Goal: Obtain resource: Obtain resource

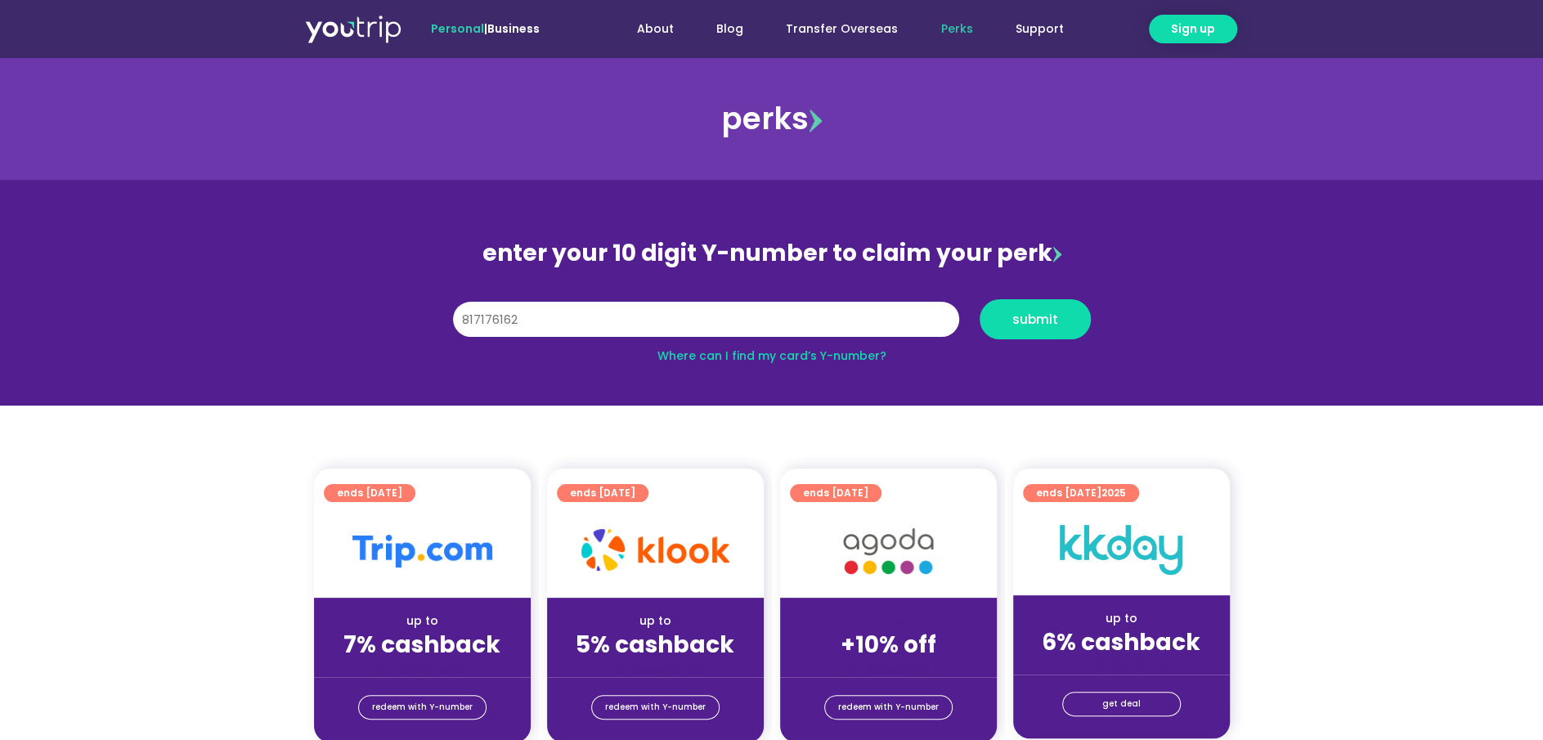
click at [979, 299] on button "submit" at bounding box center [1034, 319] width 111 height 40
type input "8171761621"
click at [1038, 333] on button "submit" at bounding box center [1034, 319] width 111 height 40
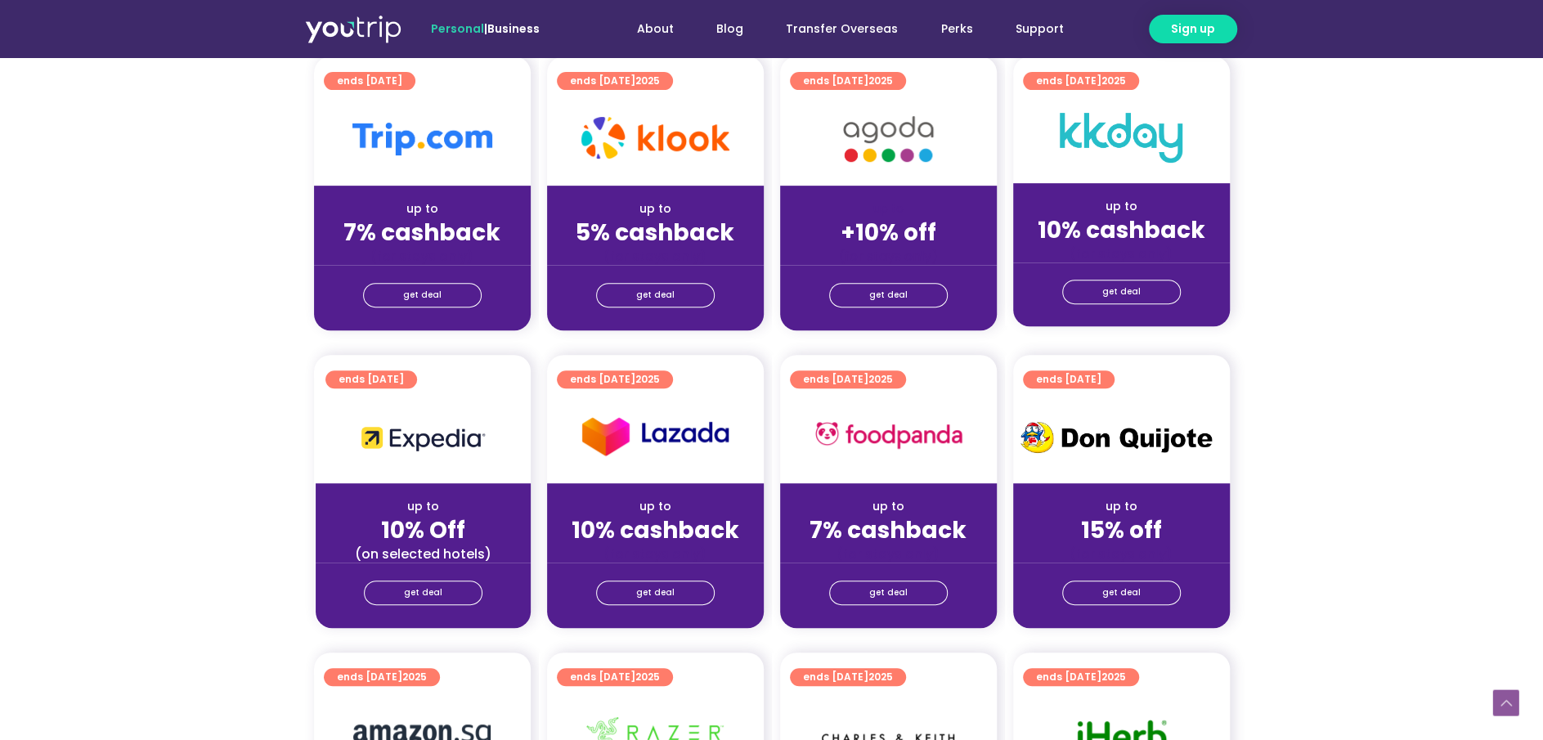
scroll to position [513, 0]
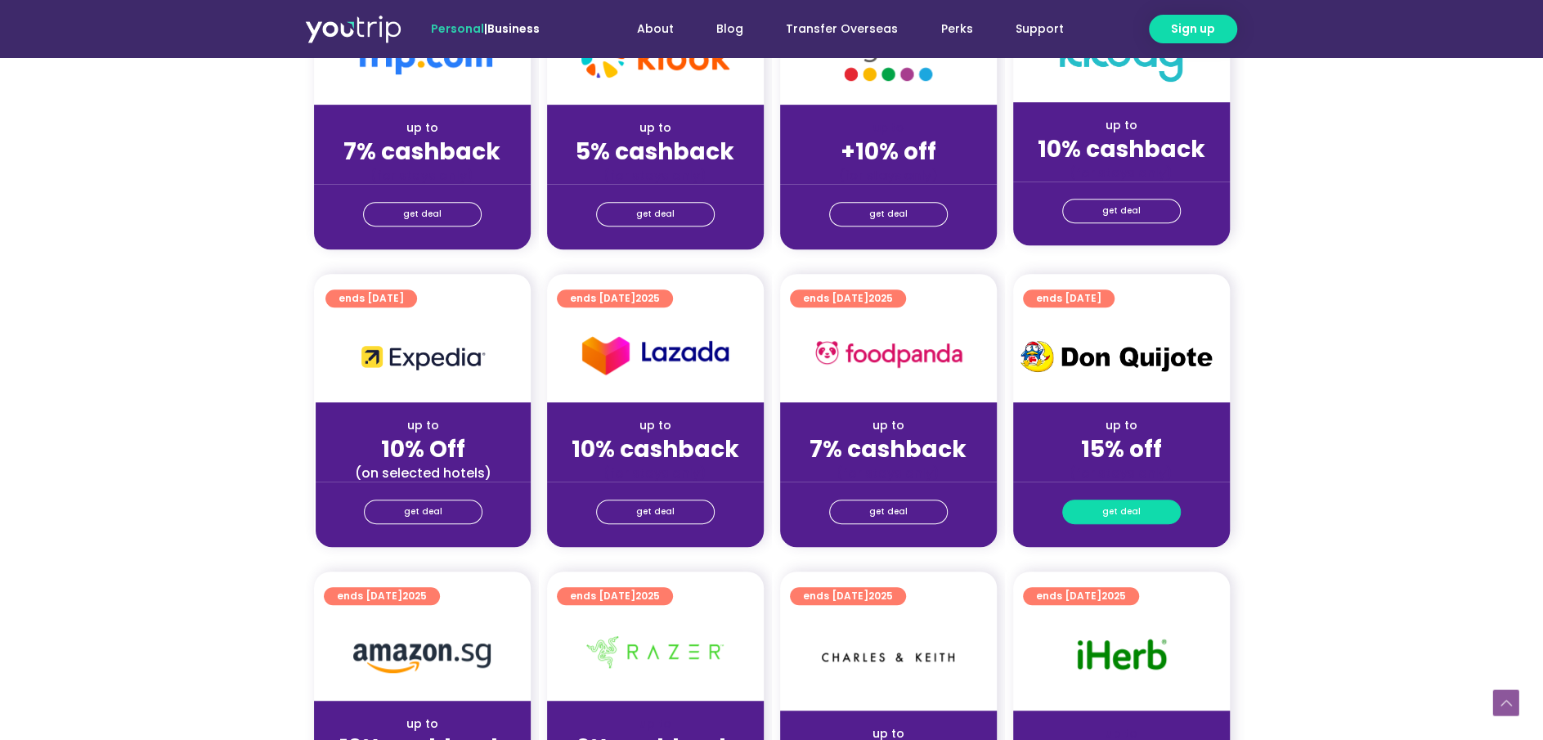
click at [1137, 506] on span "get deal" at bounding box center [1121, 511] width 38 height 23
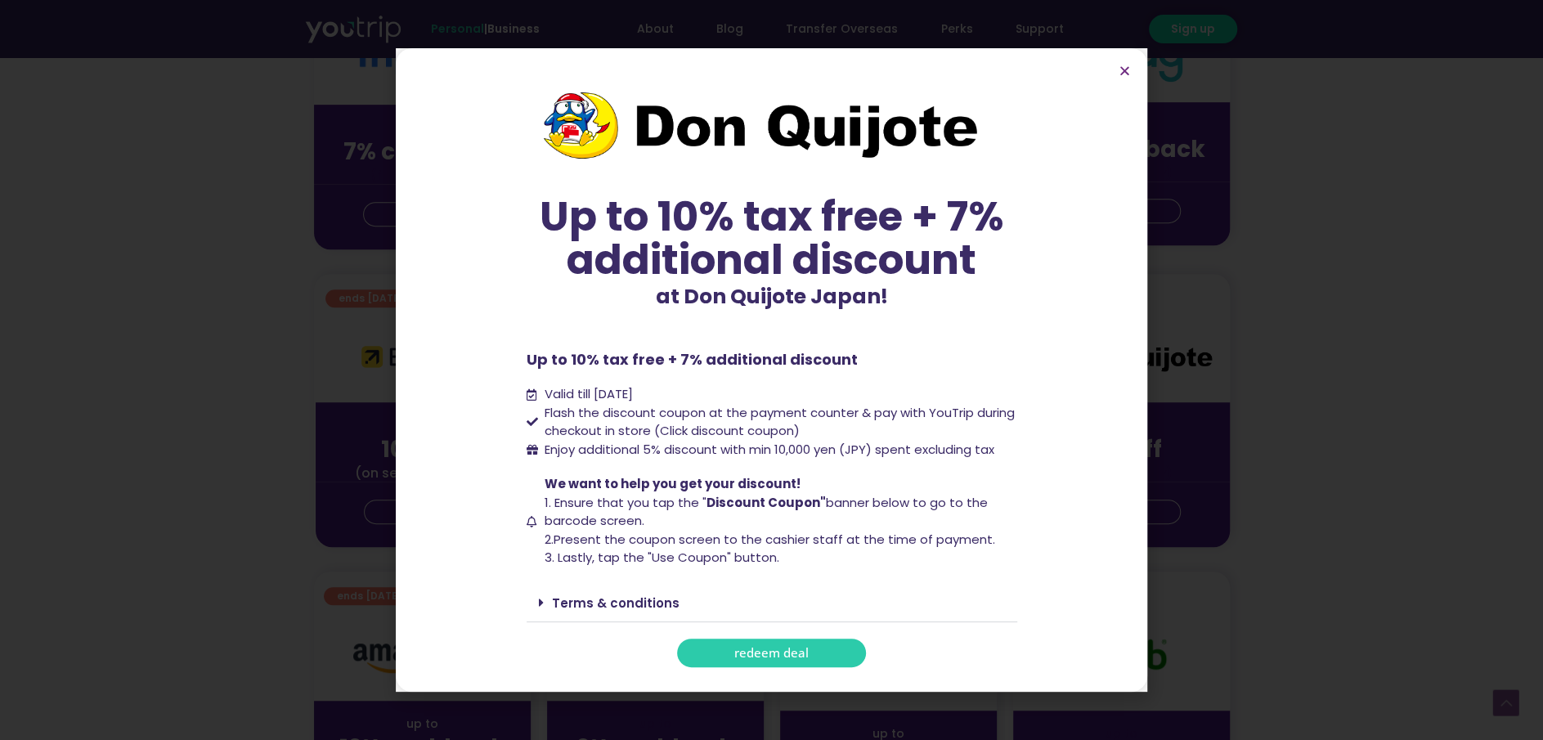
click at [598, 606] on link "Terms & conditions" at bounding box center [616, 602] width 128 height 17
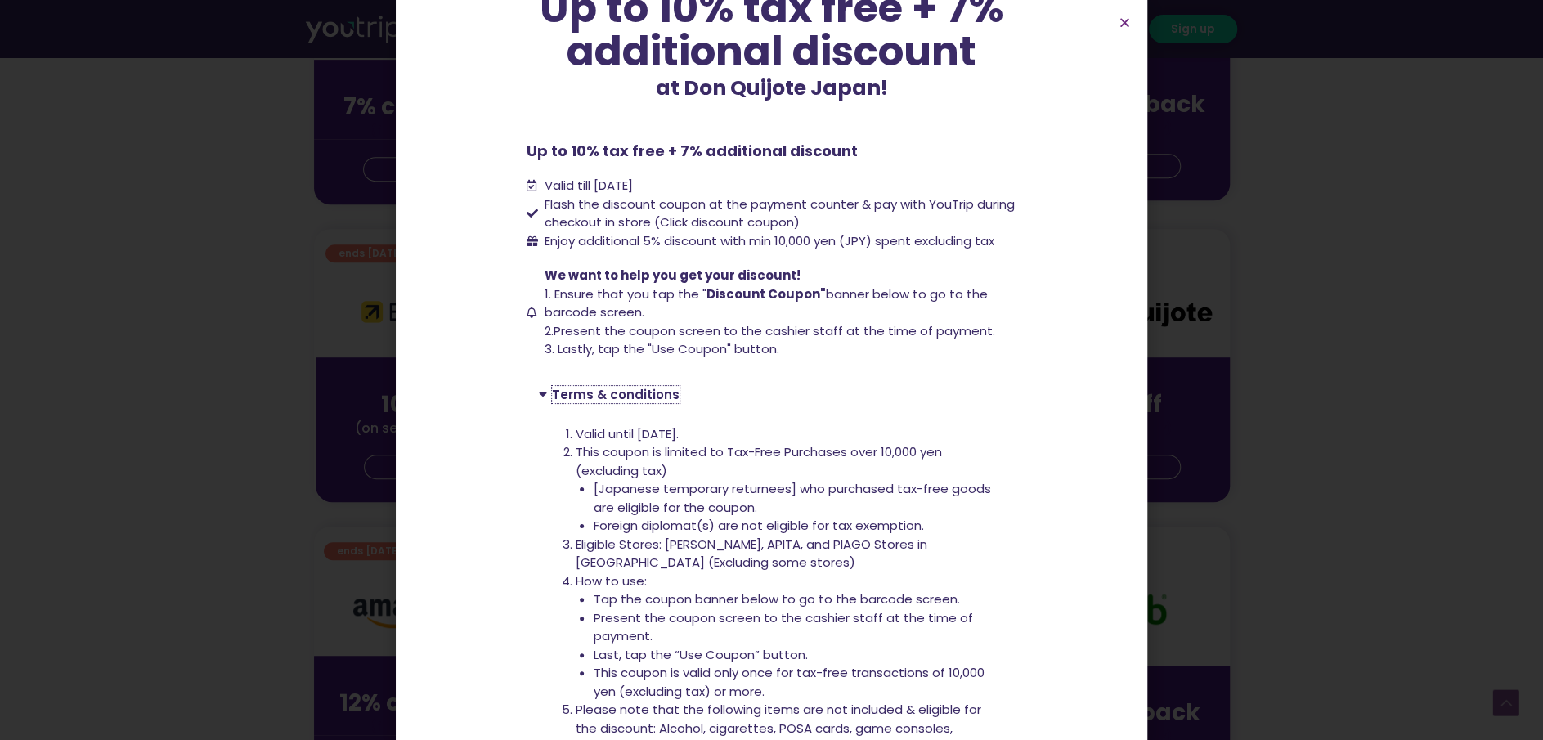
scroll to position [51, 0]
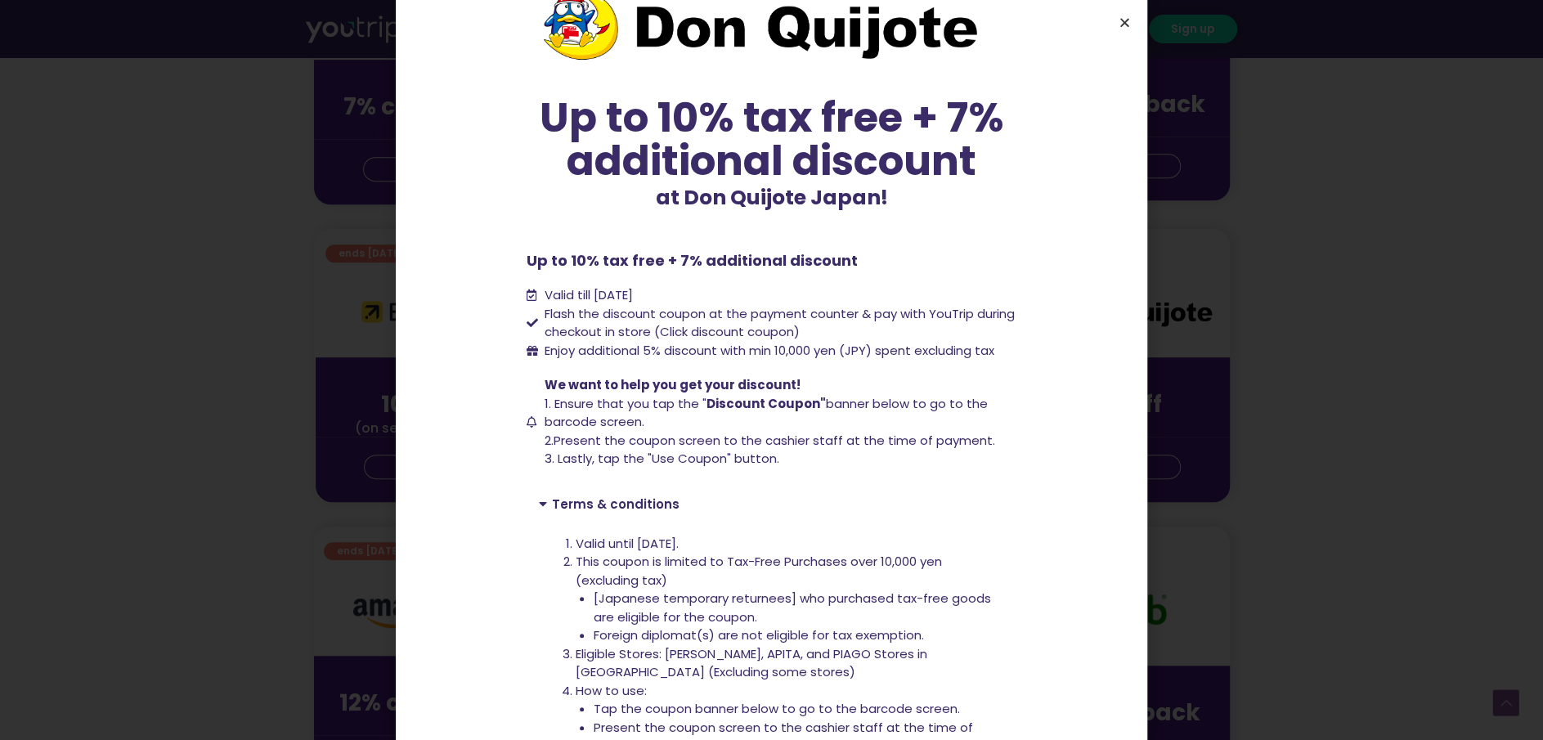
click at [1127, 20] on icon "Close" at bounding box center [1124, 22] width 12 height 12
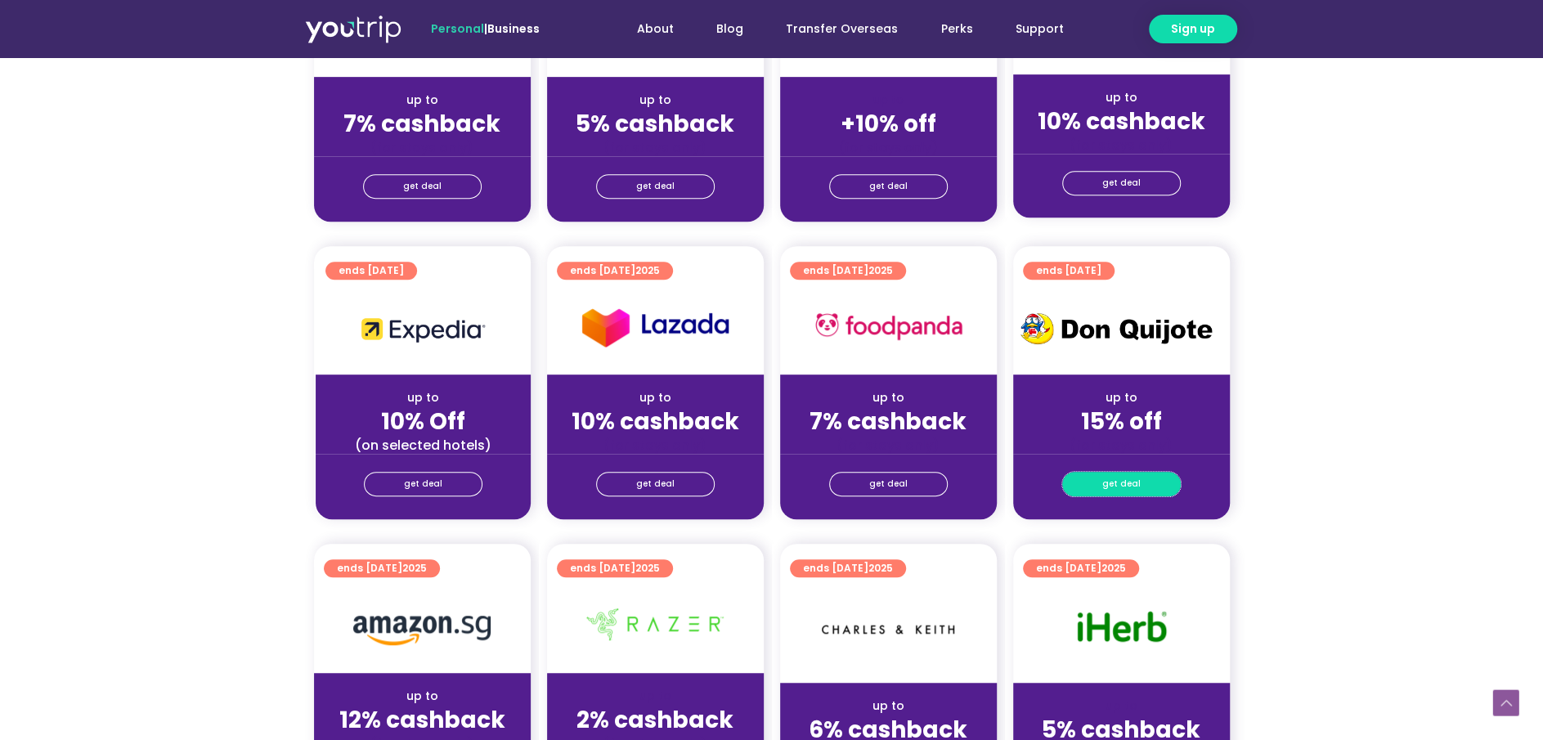
scroll to position [512, 0]
